Goal: Contribute content: Add original content to the website for others to see

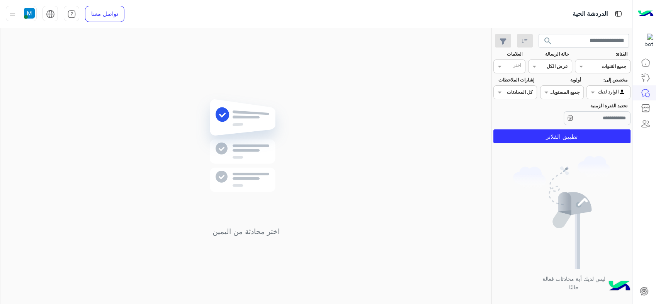
click at [289, 241] on div "اختر محادثة من اليمين" at bounding box center [246, 167] width 112 height 149
click at [599, 96] on div "الوارد لديك" at bounding box center [612, 93] width 28 height 8
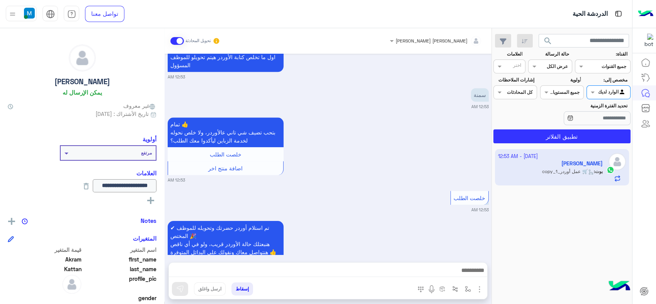
scroll to position [874, 0]
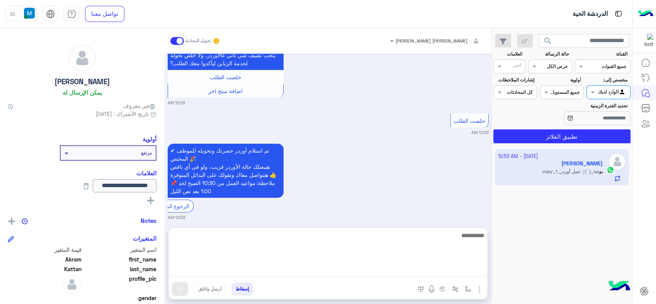
click at [387, 274] on textarea at bounding box center [328, 254] width 318 height 46
type textarea "**********"
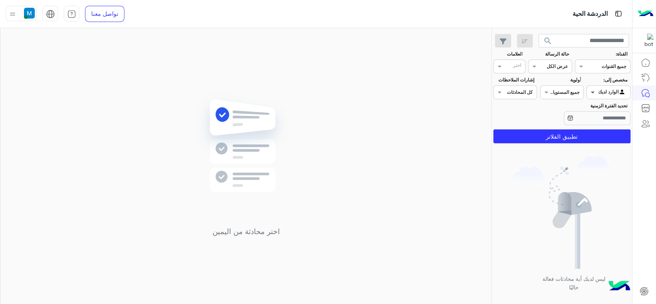
click at [589, 91] on span at bounding box center [592, 92] width 10 height 8
click at [593, 93] on span at bounding box center [592, 92] width 10 height 8
click at [548, 37] on span "search" at bounding box center [547, 40] width 9 height 9
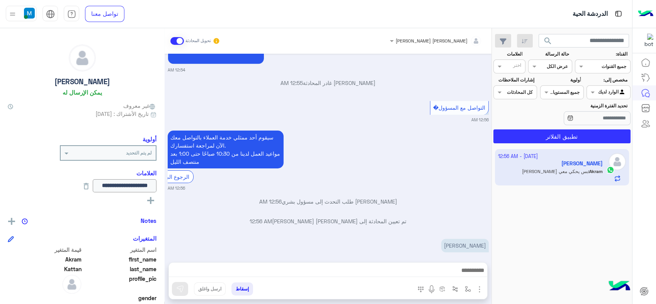
scroll to position [825, 0]
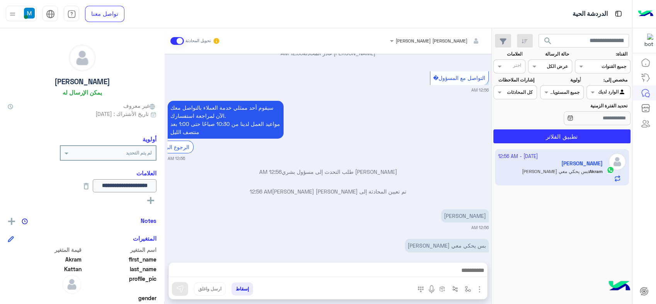
click at [481, 289] on img "button" at bounding box center [479, 289] width 9 height 9
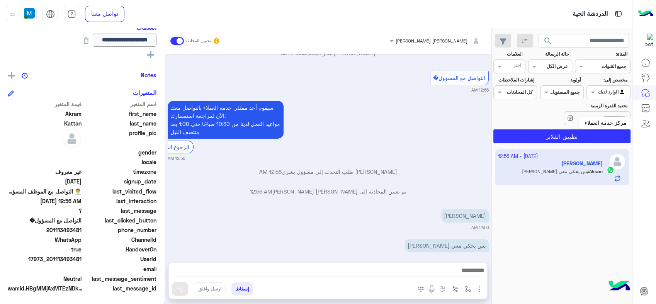
click at [644, 123] on icon at bounding box center [644, 121] width 3 height 3
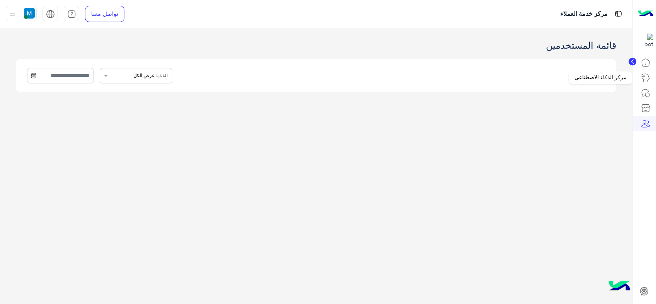
click at [647, 78] on icon at bounding box center [645, 77] width 9 height 9
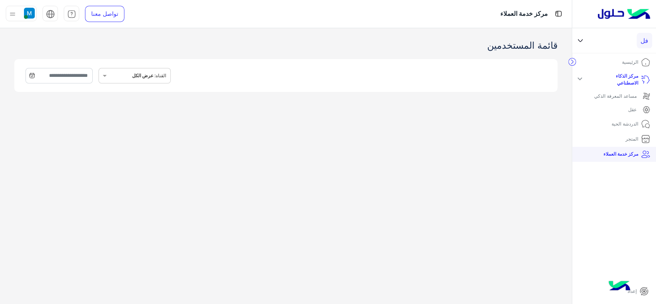
click at [637, 97] on span "مساعد المعرفة الذكي" at bounding box center [622, 96] width 56 height 8
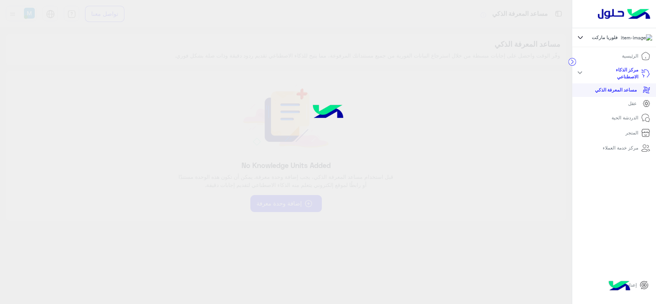
click at [634, 94] on p "مساعد المعرفة الذكي" at bounding box center [616, 90] width 42 height 7
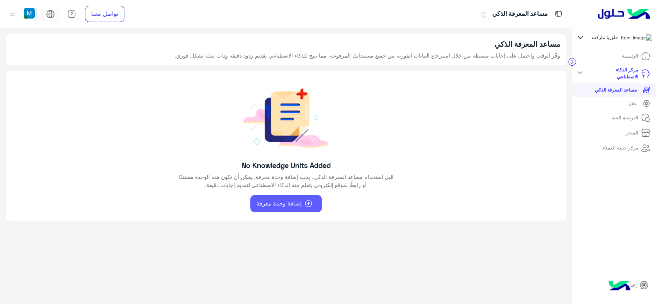
click at [282, 204] on span "إضافة وحدة معرفة" at bounding box center [279, 203] width 45 height 9
